Goal: Transaction & Acquisition: Purchase product/service

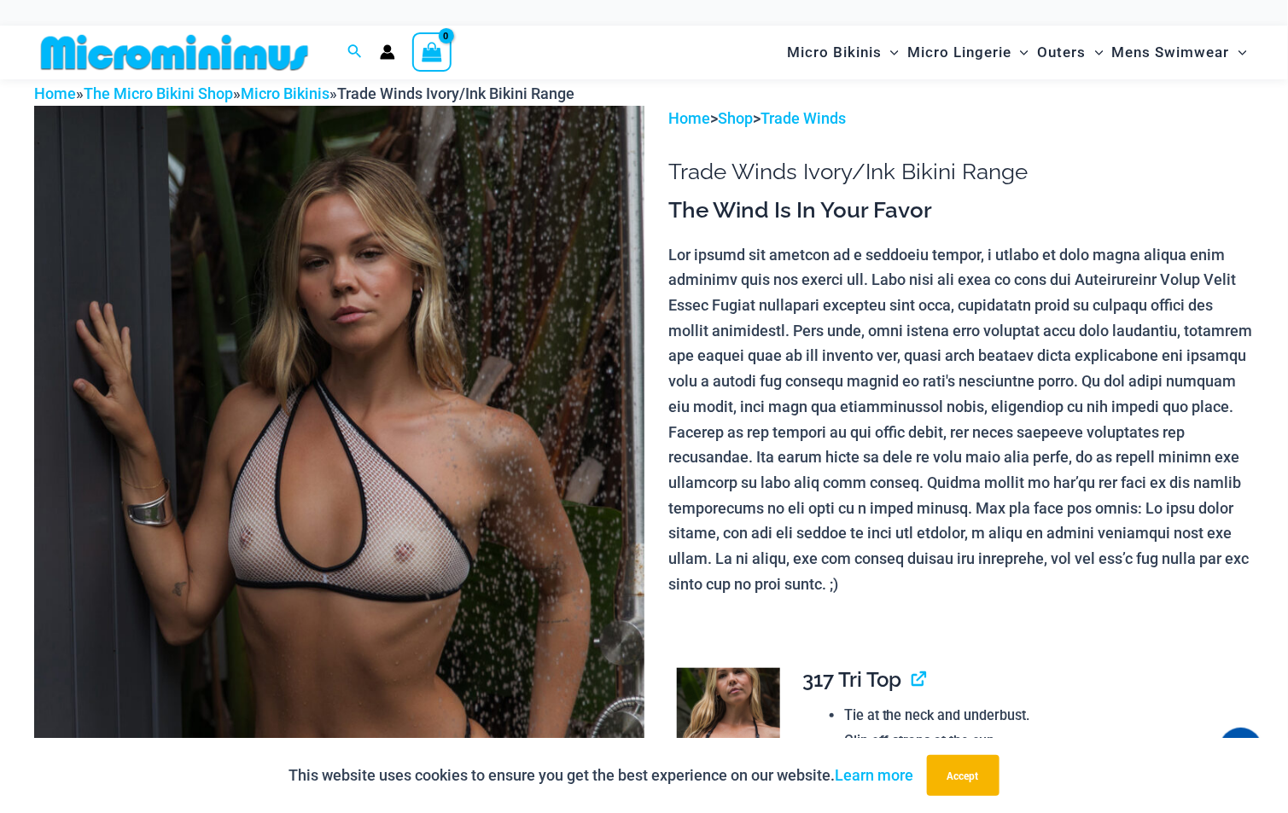
scroll to position [36, 0]
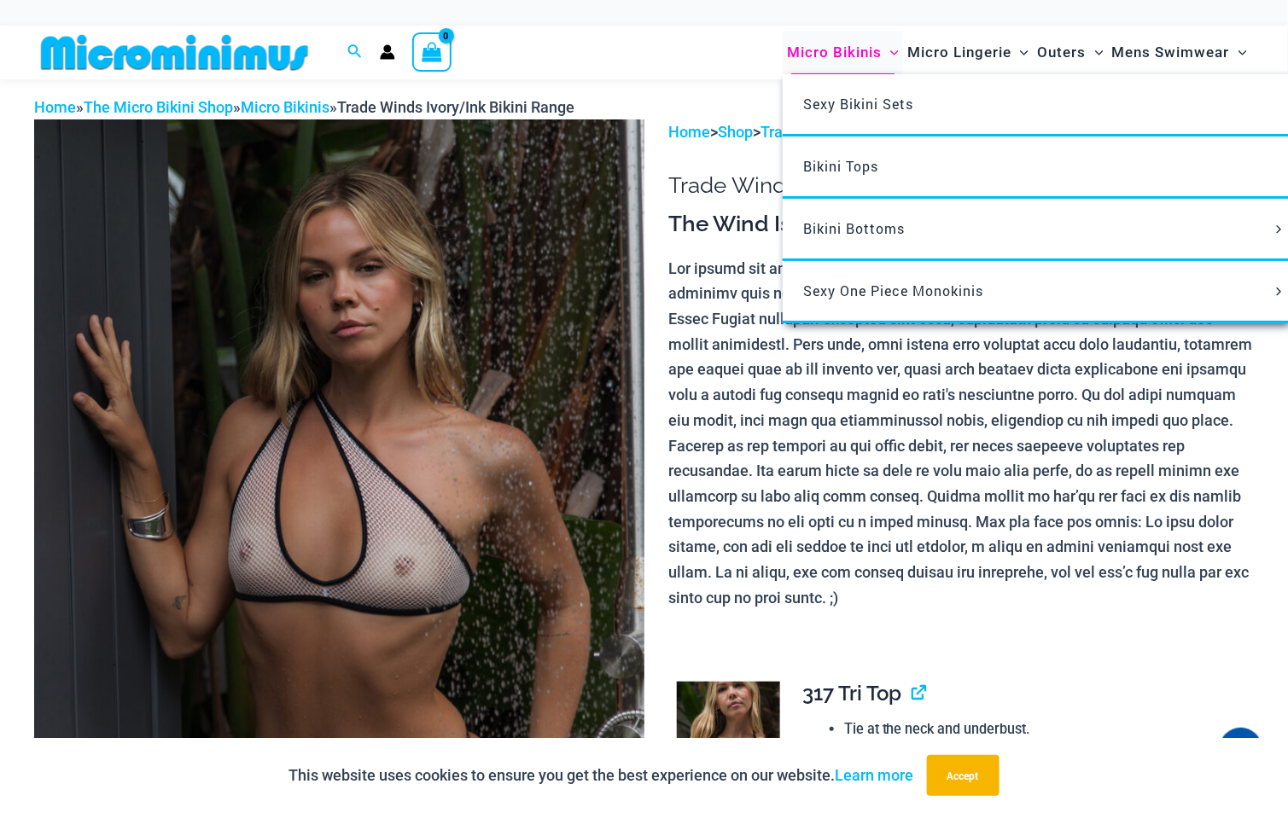
click at [896, 52] on icon "Menu Toggle" at bounding box center [894, 52] width 9 height 5
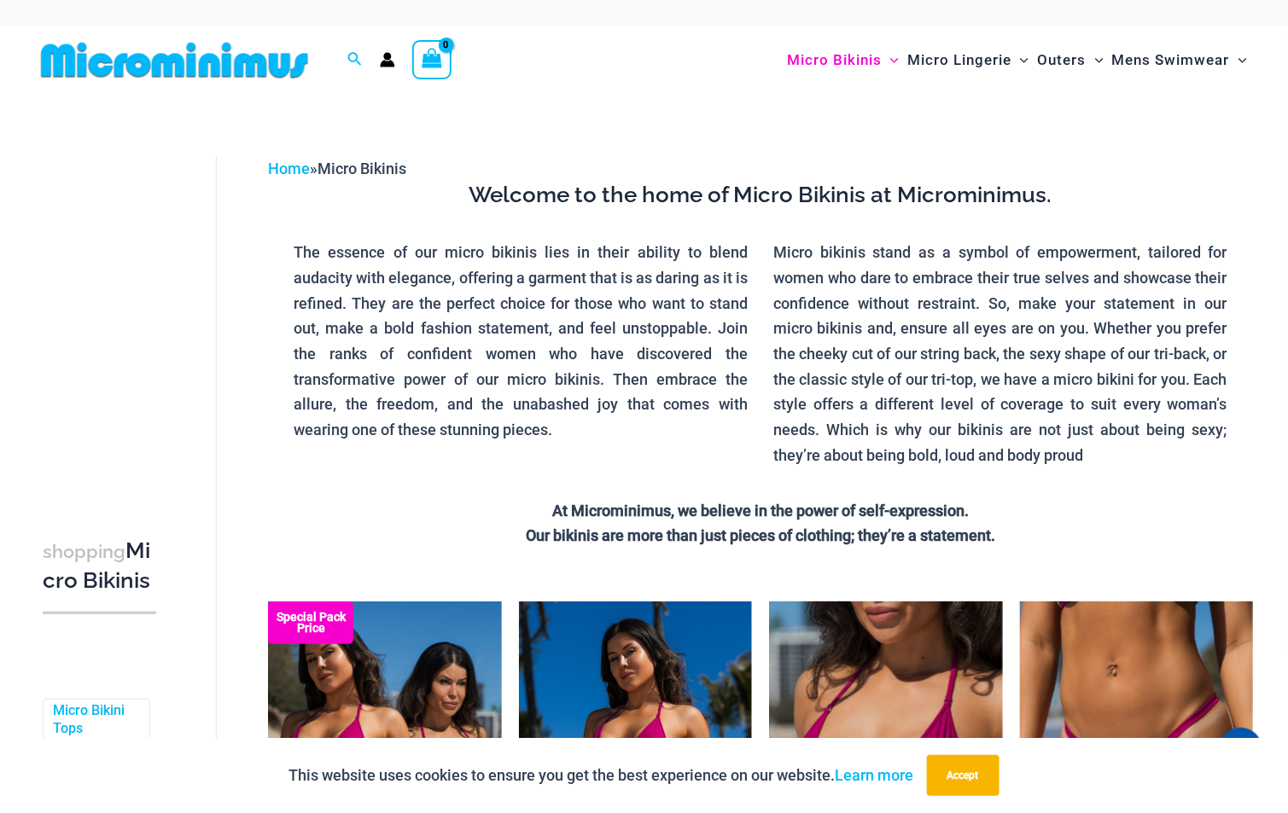
click at [738, 300] on p "The essence of our micro bikinis lies in their ability to blend audacity with e…" at bounding box center [521, 341] width 454 height 203
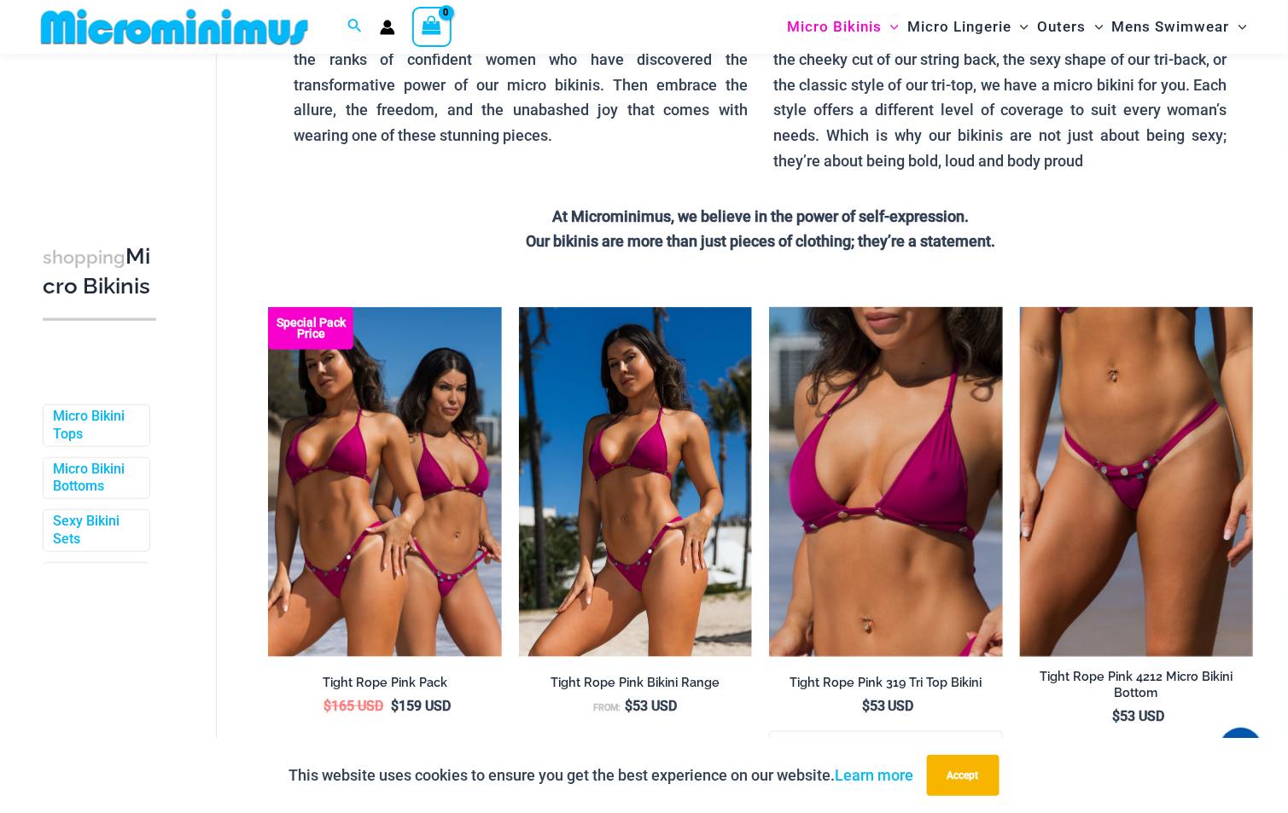
scroll to position [278, 0]
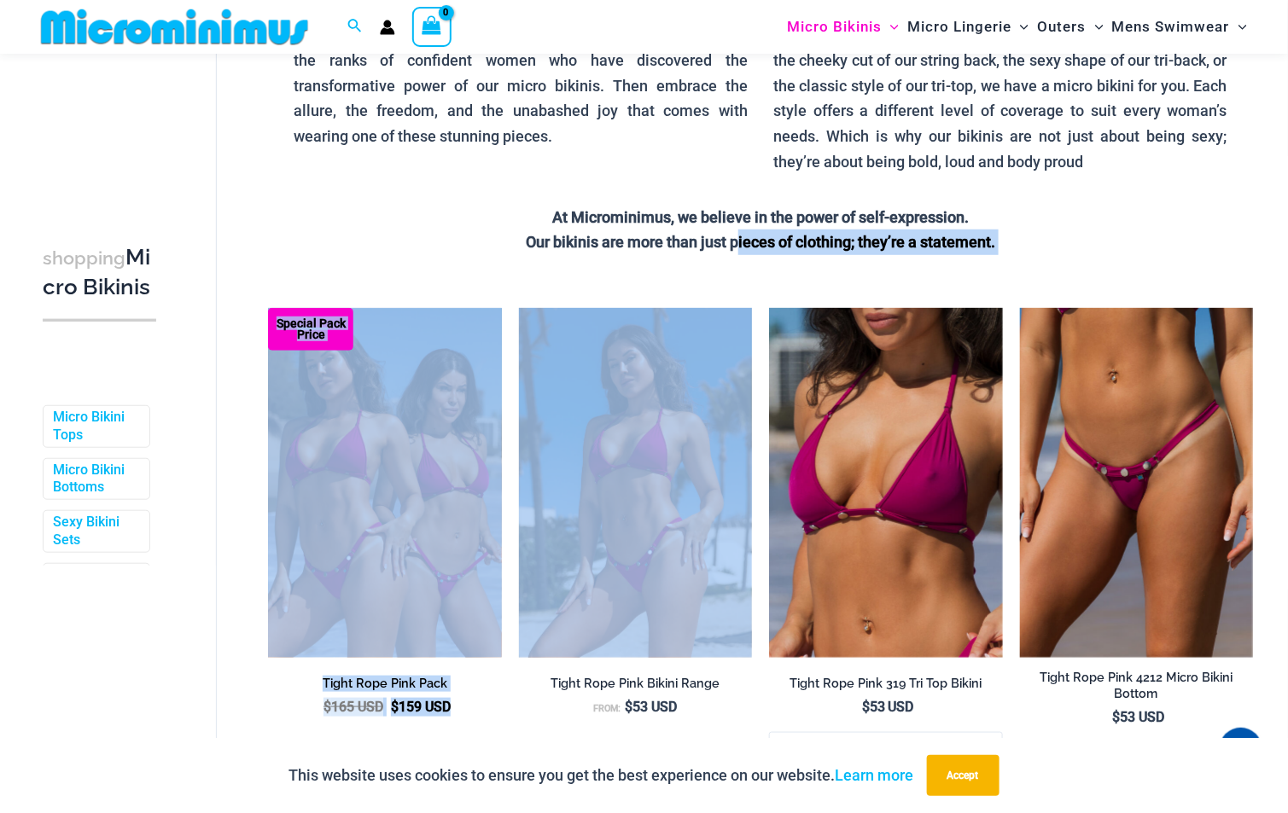
drag, startPoint x: 738, startPoint y: 295, endPoint x: 736, endPoint y: 205, distance: 90.5
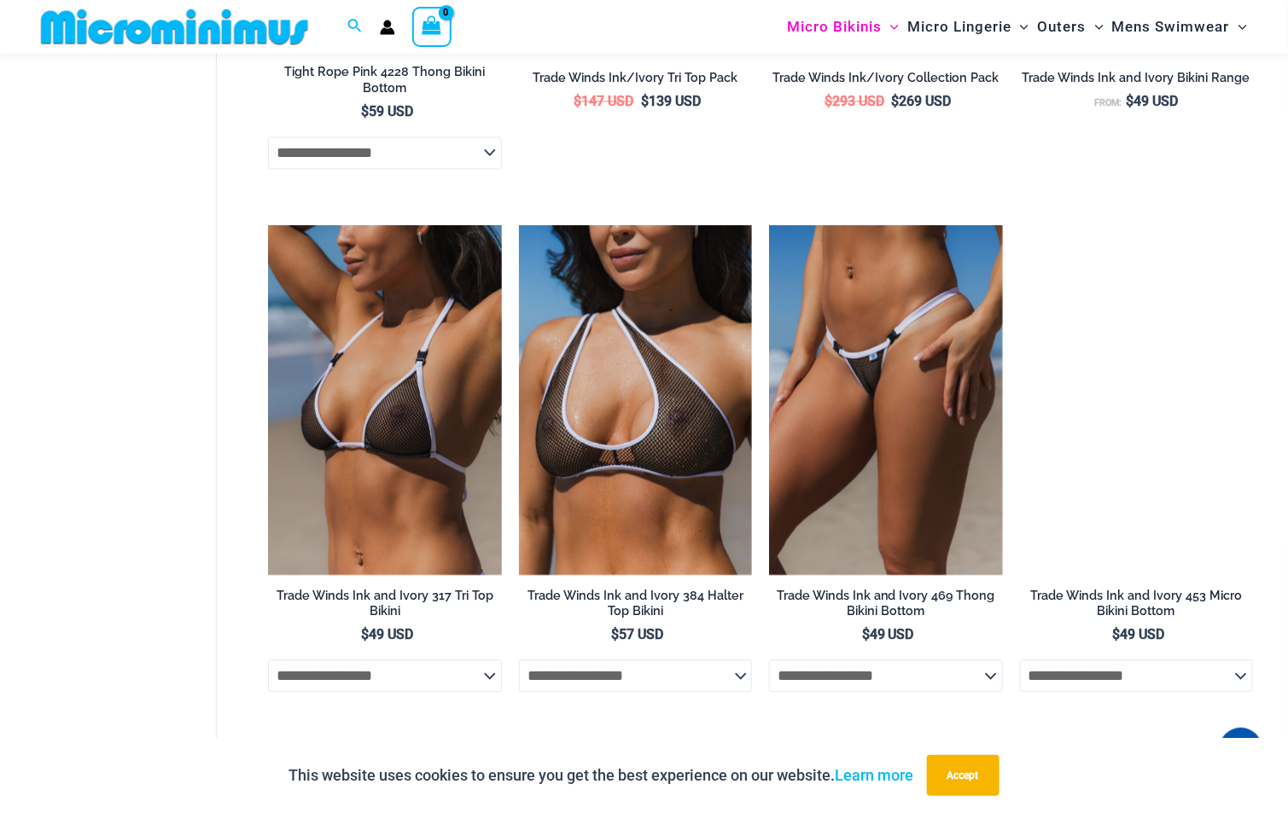
scroll to position [1402, 0]
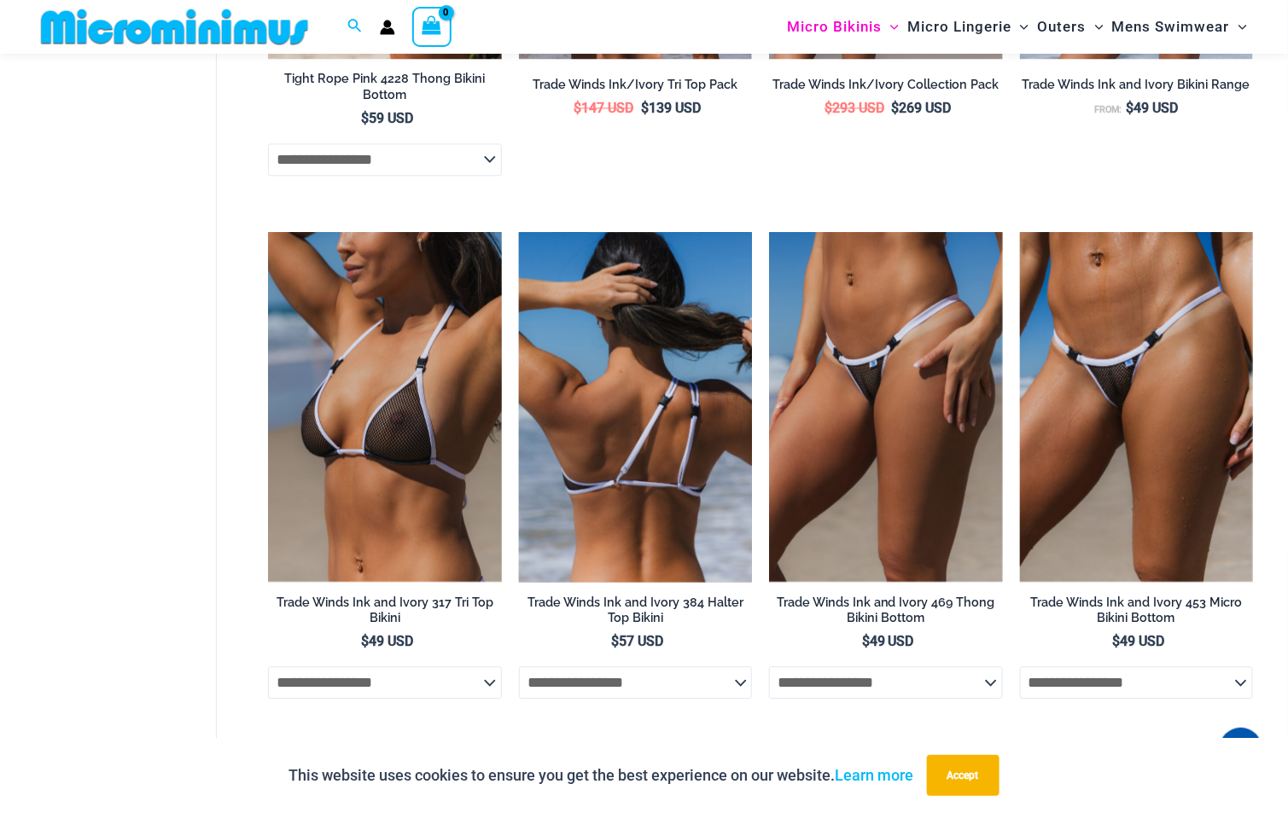
click at [627, 350] on img at bounding box center [635, 407] width 233 height 350
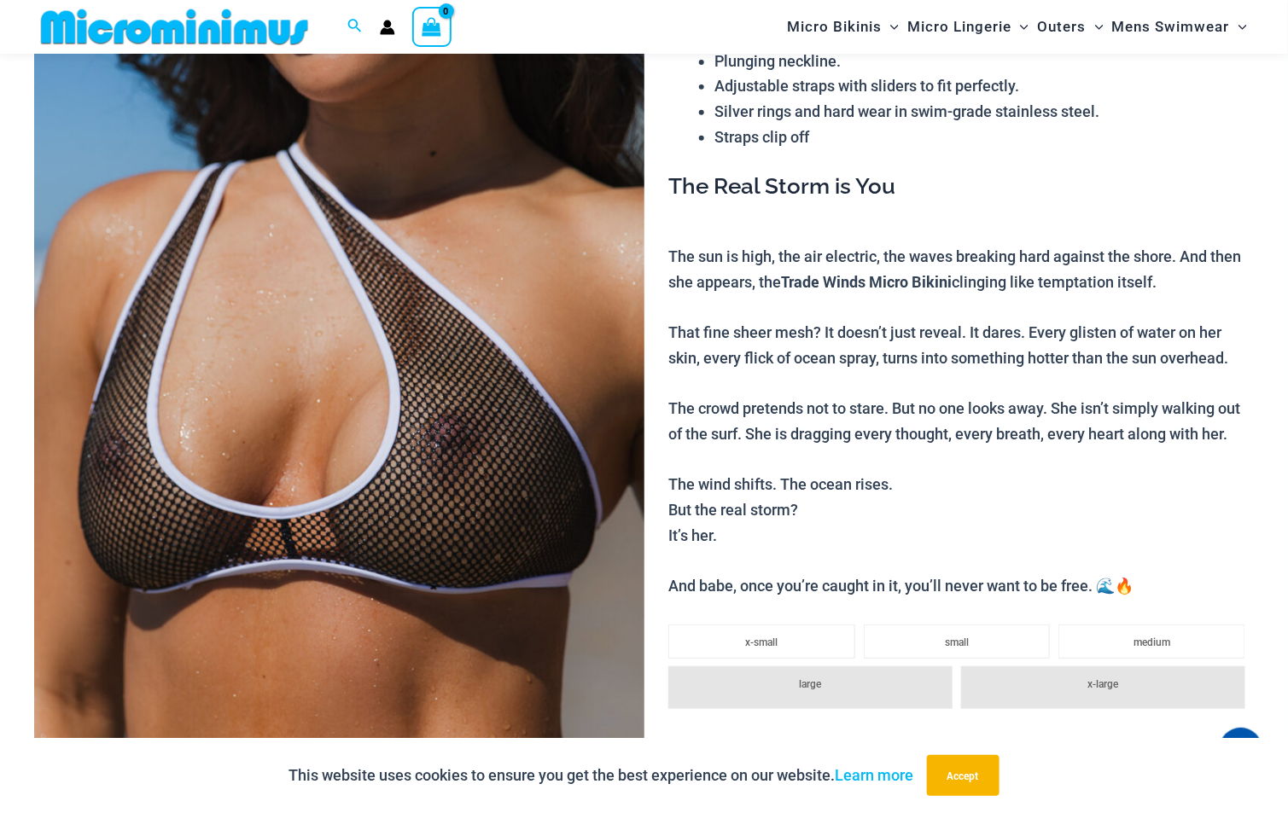
scroll to position [234, 0]
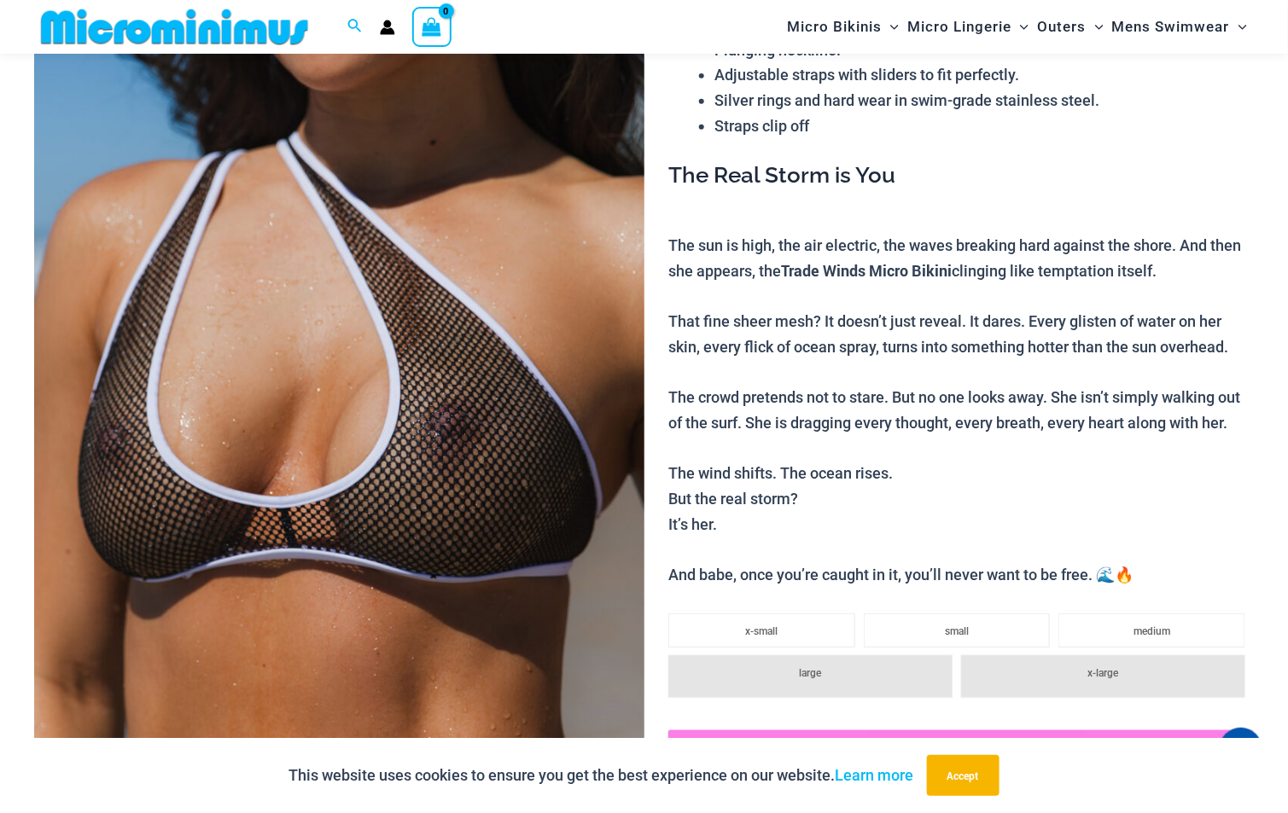
drag, startPoint x: 0, startPoint y: 0, endPoint x: 1018, endPoint y: 492, distance: 1130.8
click at [1018, 492] on p "The sun is high, the air electric, the waves breaking hard against the shore. A…" at bounding box center [961, 410] width 586 height 355
click at [607, 450] on img at bounding box center [339, 378] width 610 height 915
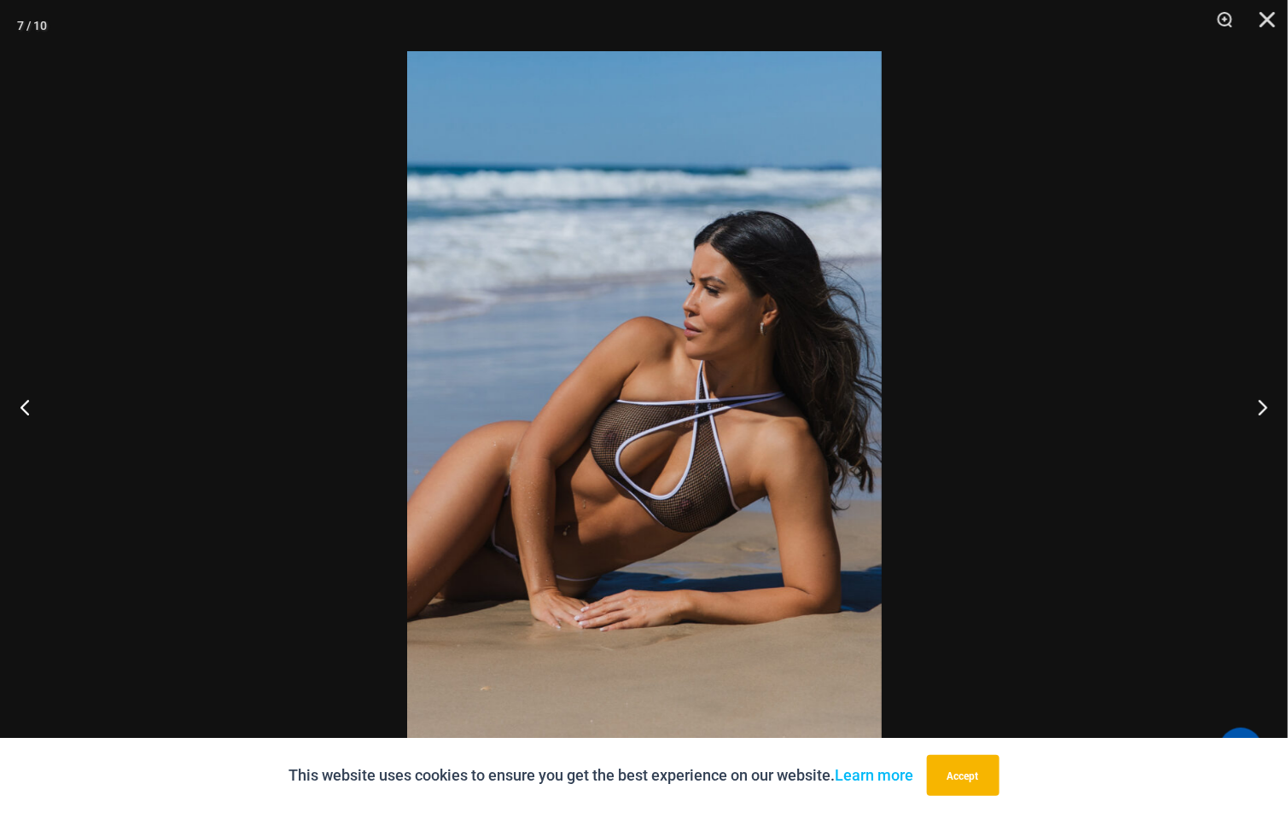
click at [583, 446] on img at bounding box center [644, 406] width 475 height 711
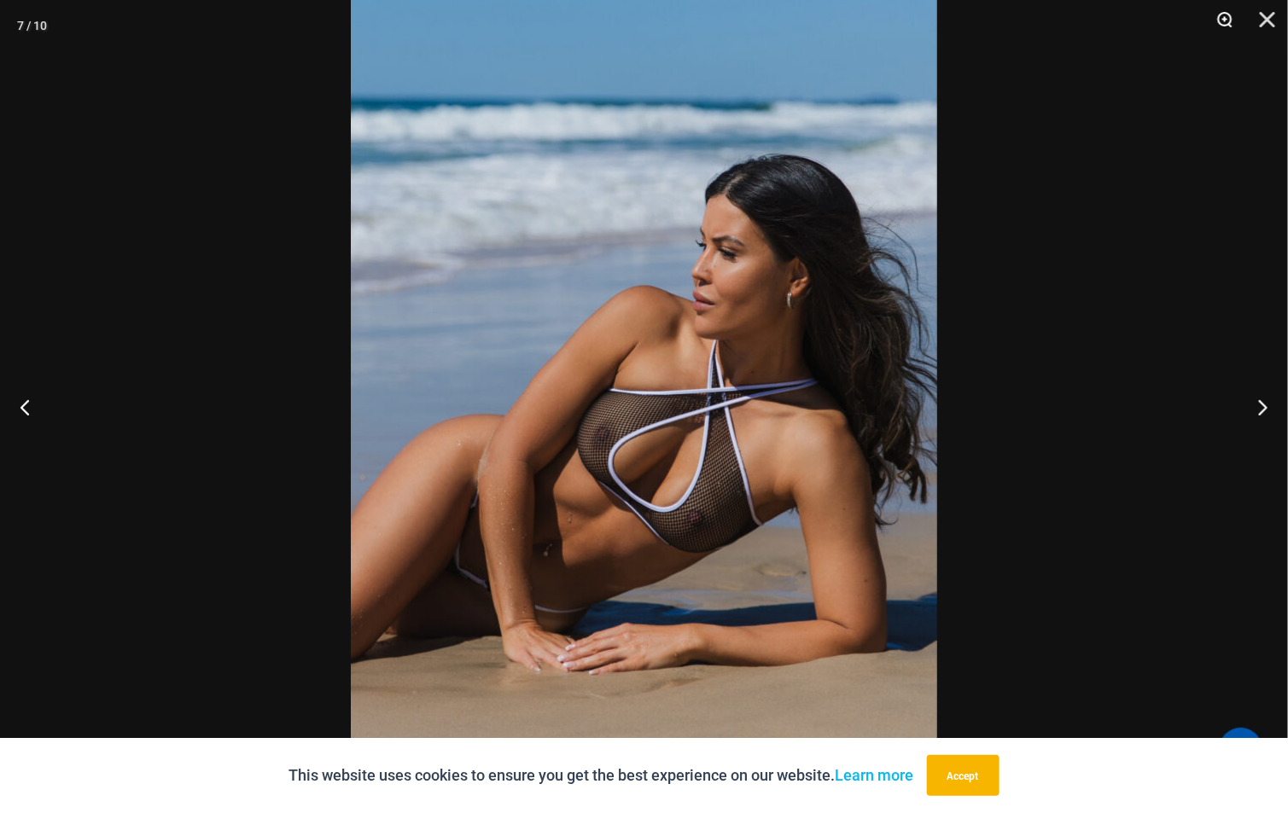
click at [1219, 28] on button "Zoom" at bounding box center [1219, 25] width 43 height 51
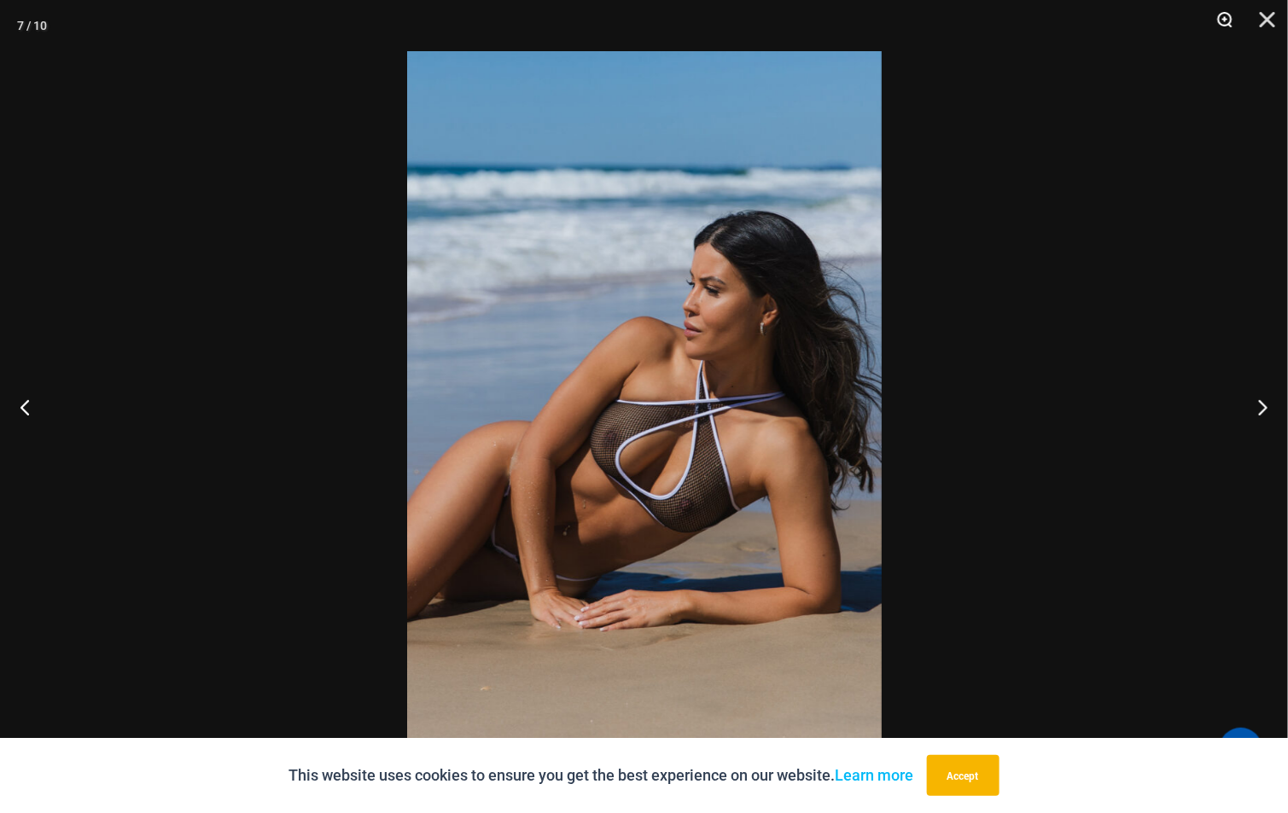
click at [1219, 28] on button "Zoom" at bounding box center [1219, 25] width 43 height 51
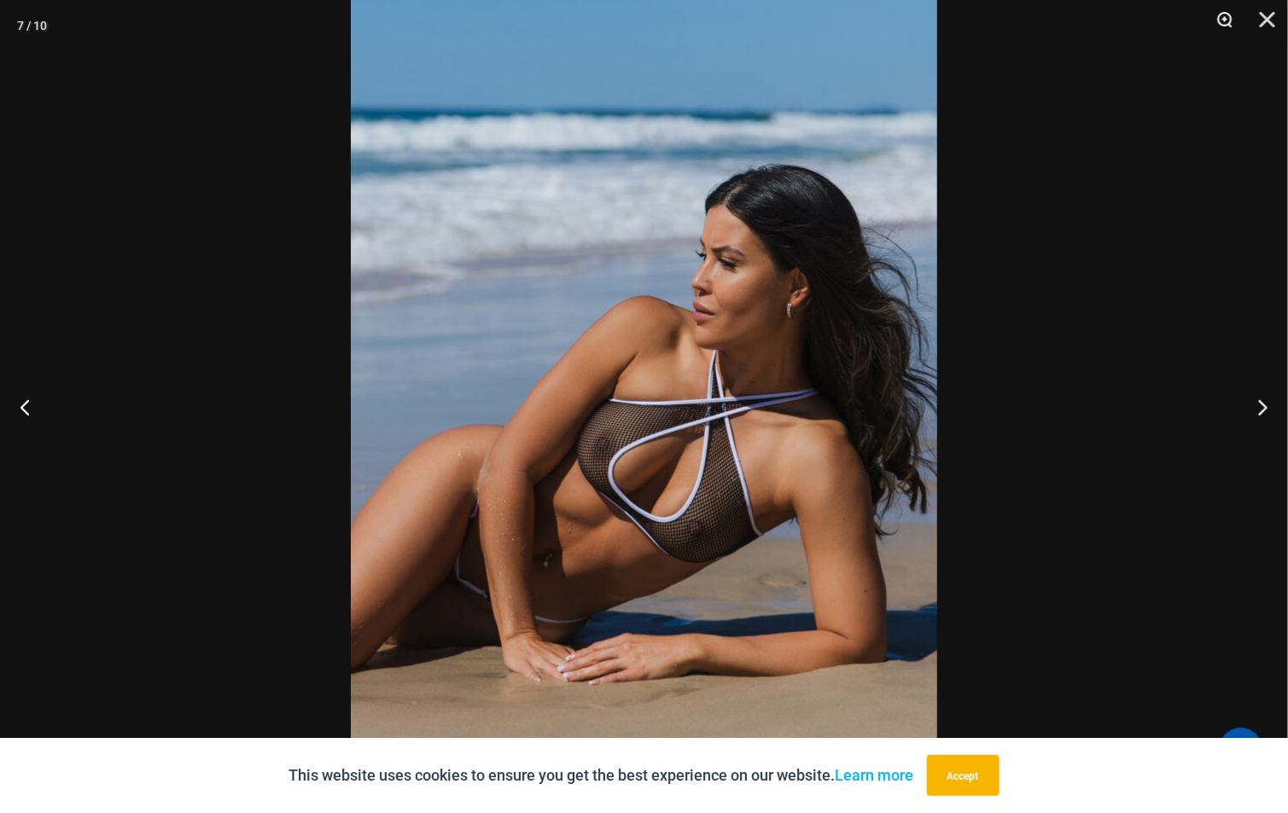
click at [1219, 28] on button "Zoom" at bounding box center [1219, 25] width 43 height 51
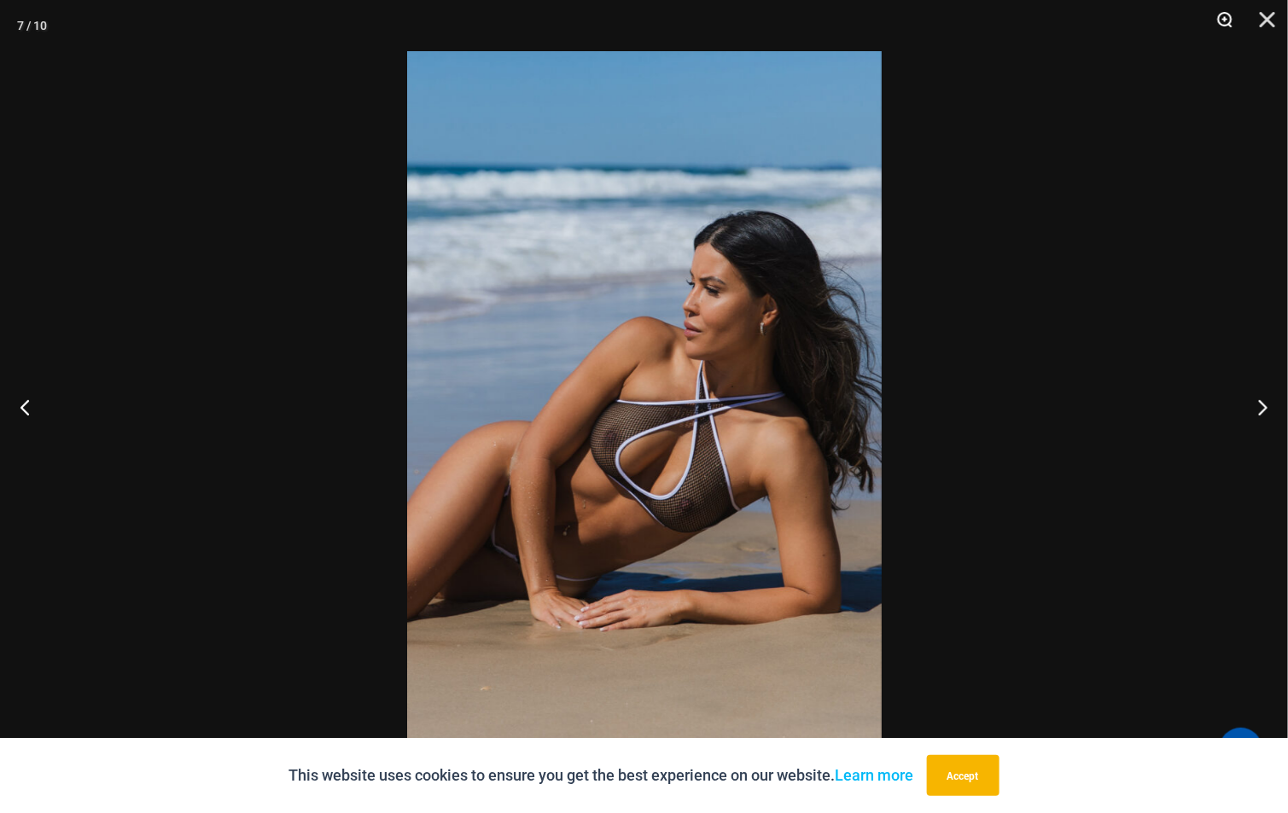
click at [1219, 28] on button "Zoom" at bounding box center [1219, 25] width 43 height 51
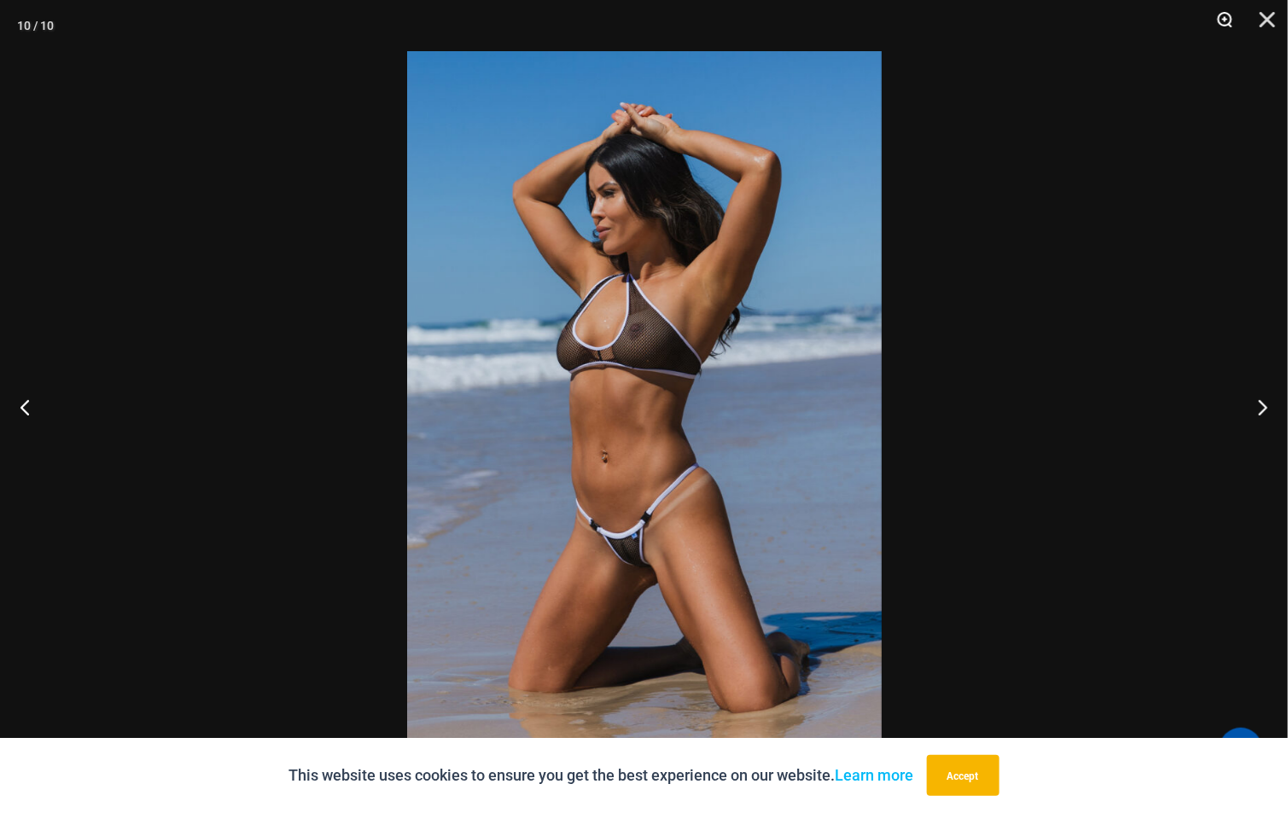
click at [1219, 28] on button "Zoom" at bounding box center [1219, 25] width 43 height 51
